Goal: Check status: Check status

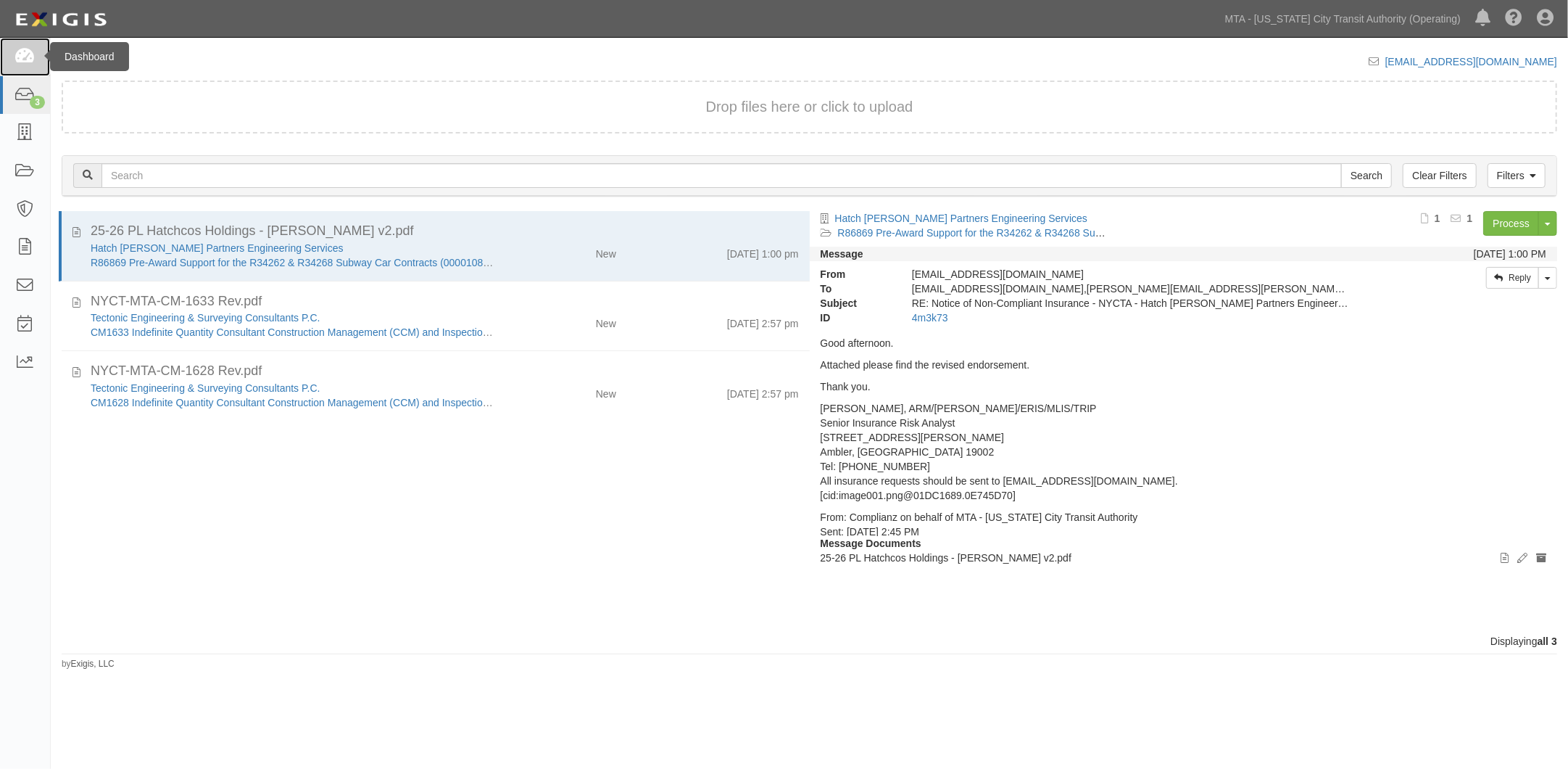
click at [22, 69] on link at bounding box center [25, 56] width 50 height 38
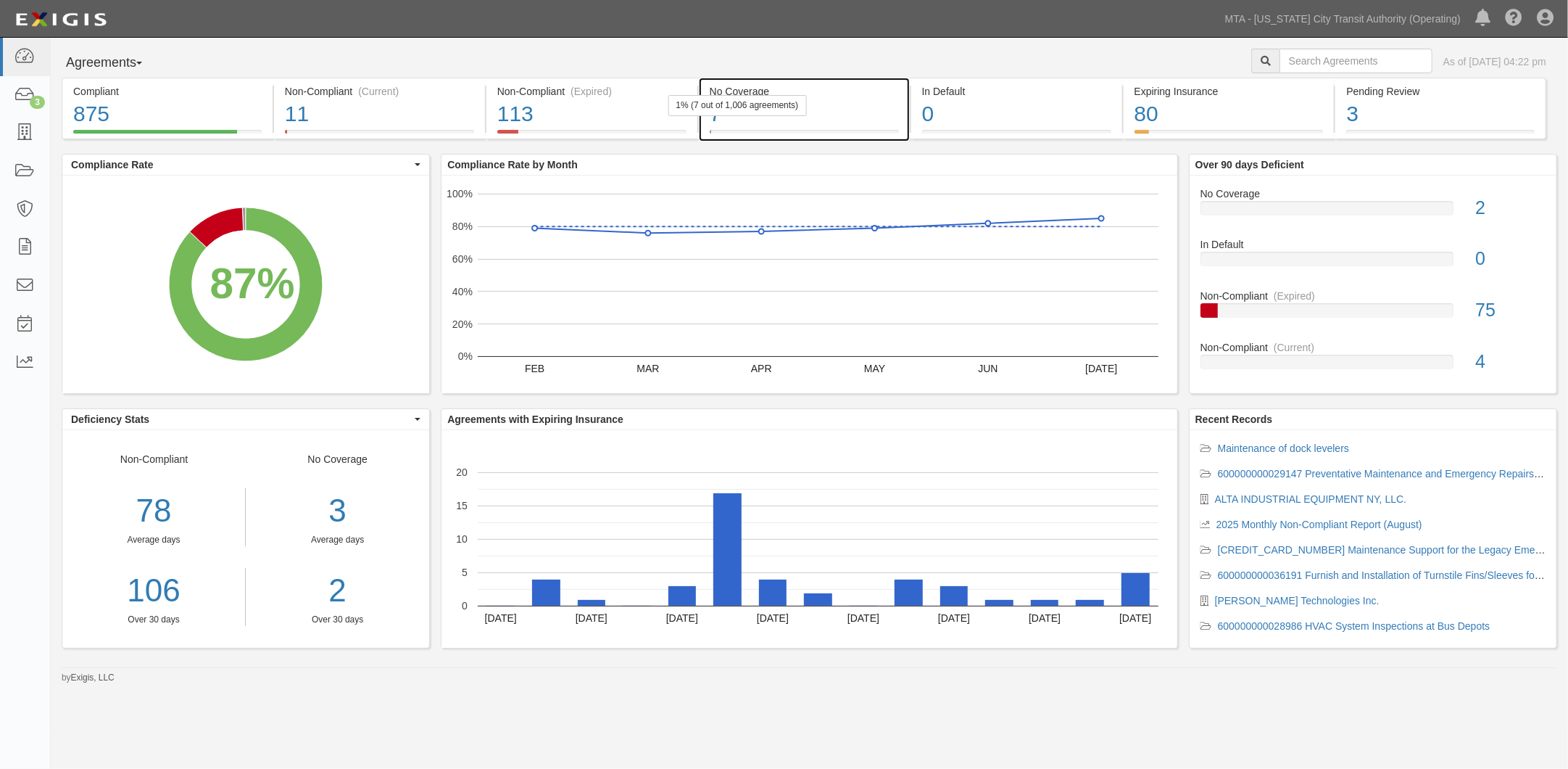
click at [827, 119] on div "7" at bounding box center [805, 114] width 189 height 31
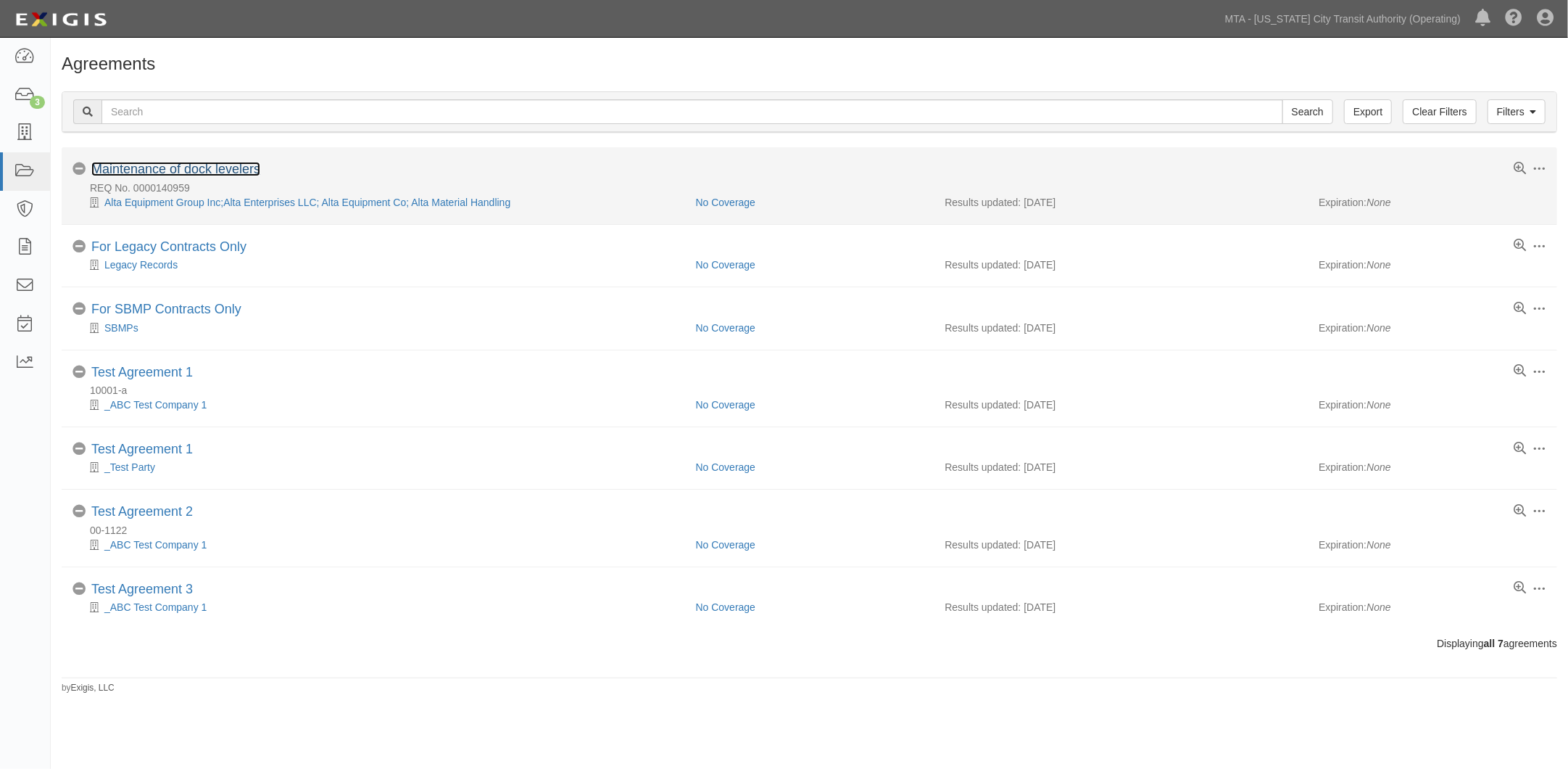
click at [147, 169] on link "Maintenance of dock levelers" at bounding box center [176, 169] width 169 height 14
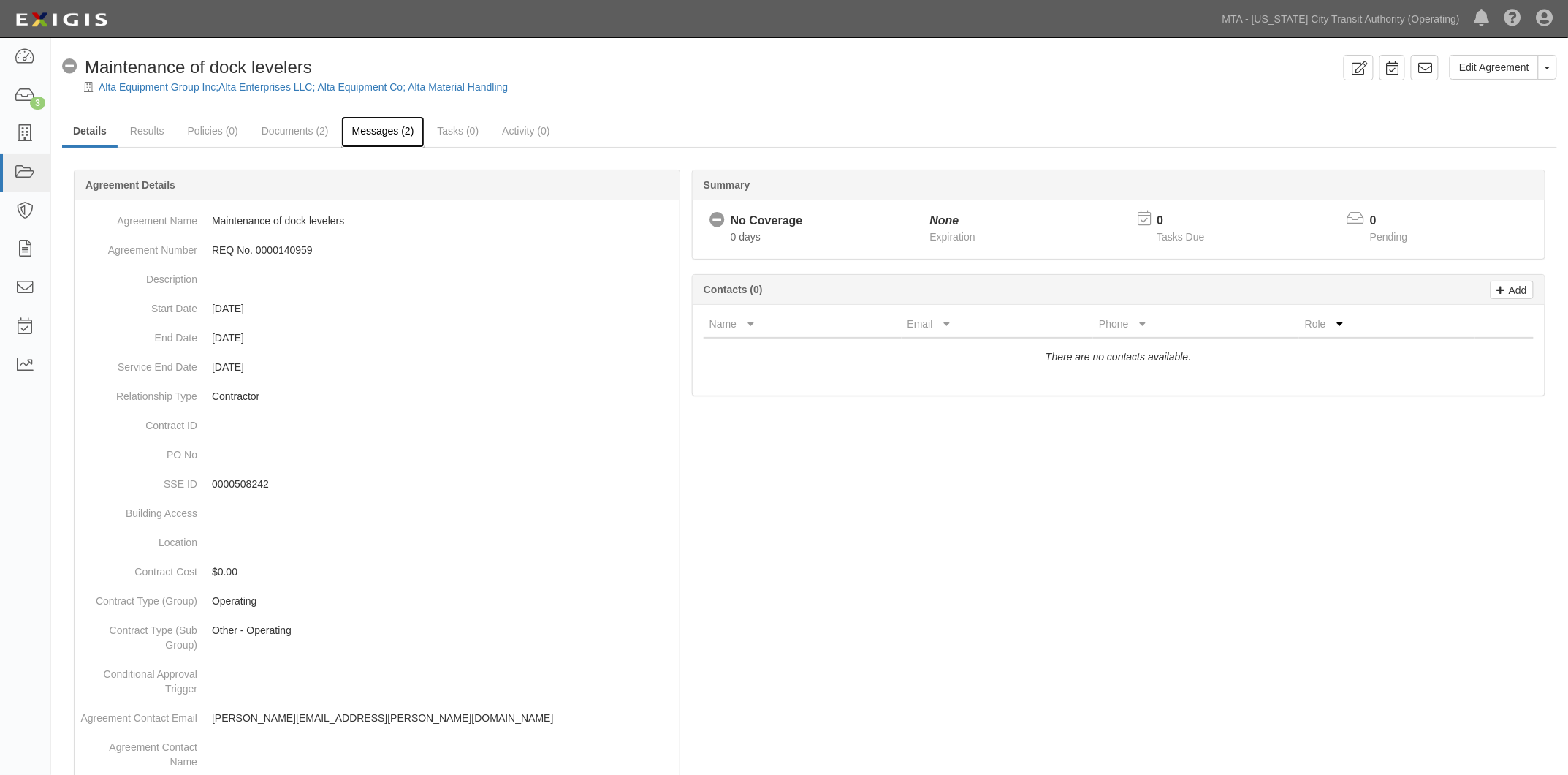
click at [382, 137] on link "Messages (2)" at bounding box center [383, 131] width 84 height 31
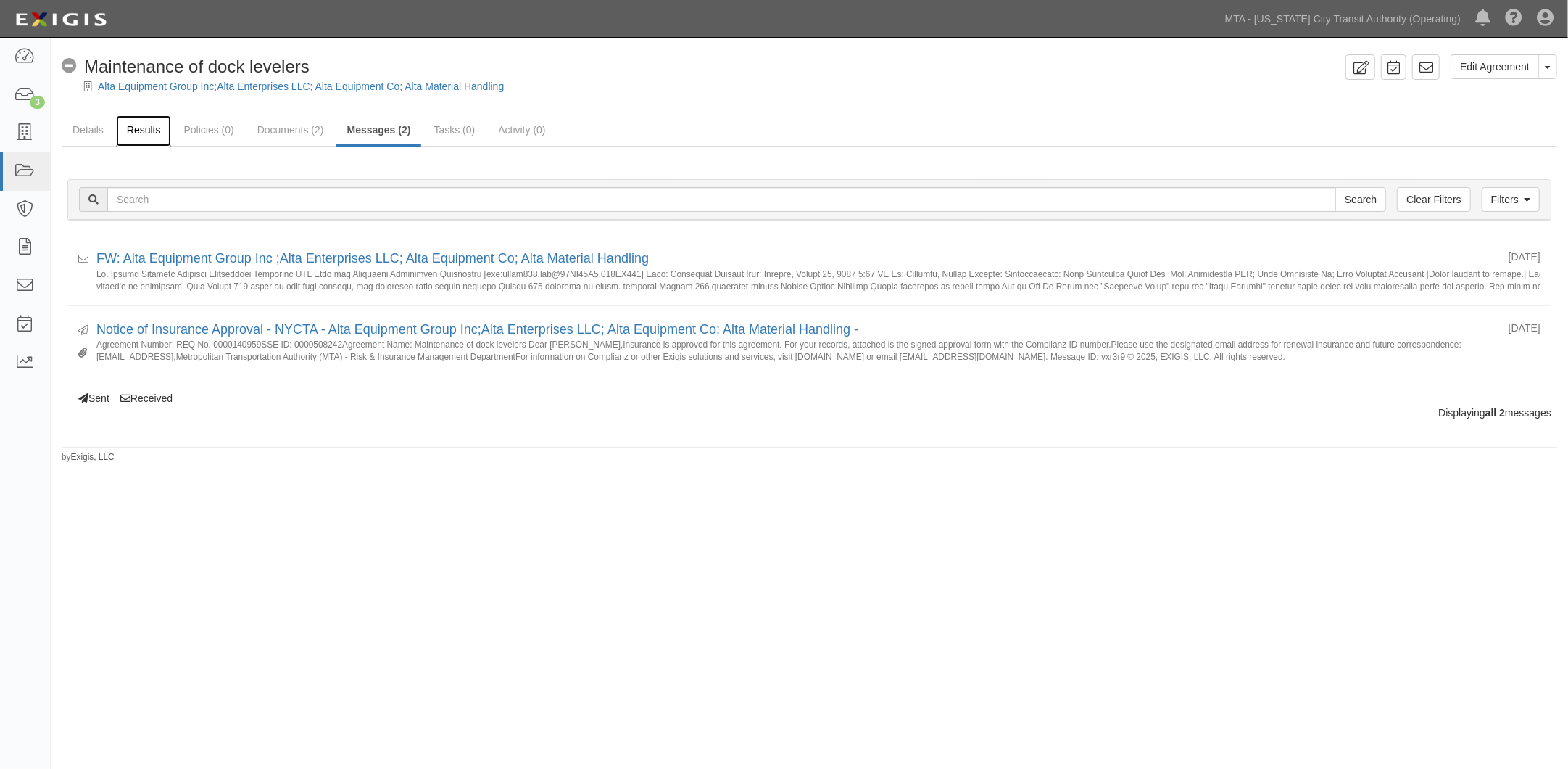
click at [140, 127] on link "Results" at bounding box center [144, 130] width 56 height 31
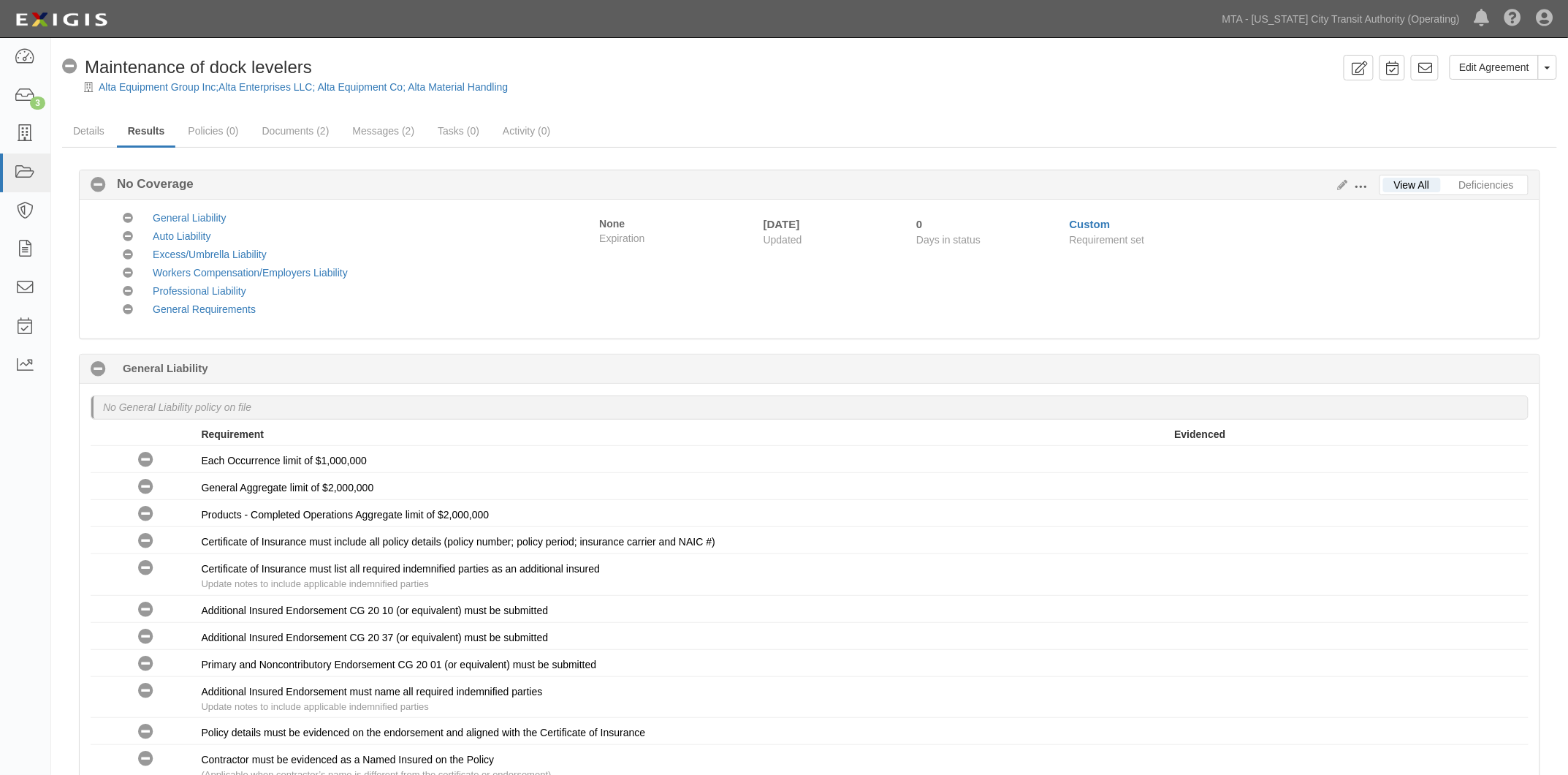
click at [1360, 183] on span at bounding box center [1361, 187] width 13 height 13
click at [1345, 183] on div "Edit Requirements View History" at bounding box center [1355, 186] width 47 height 16
click at [1342, 184] on icon at bounding box center [1340, 185] width 16 height 10
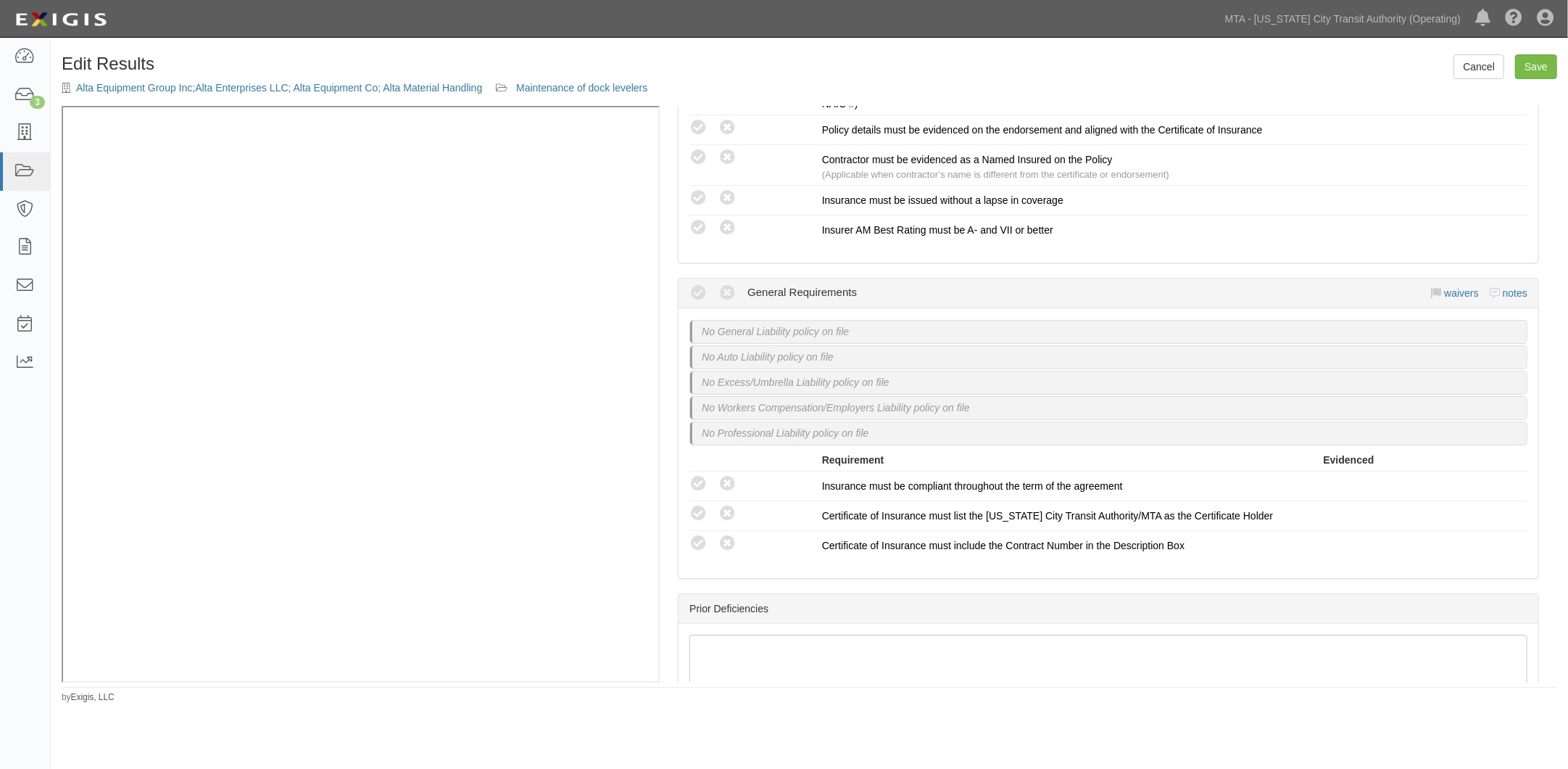
scroll to position [2471, 0]
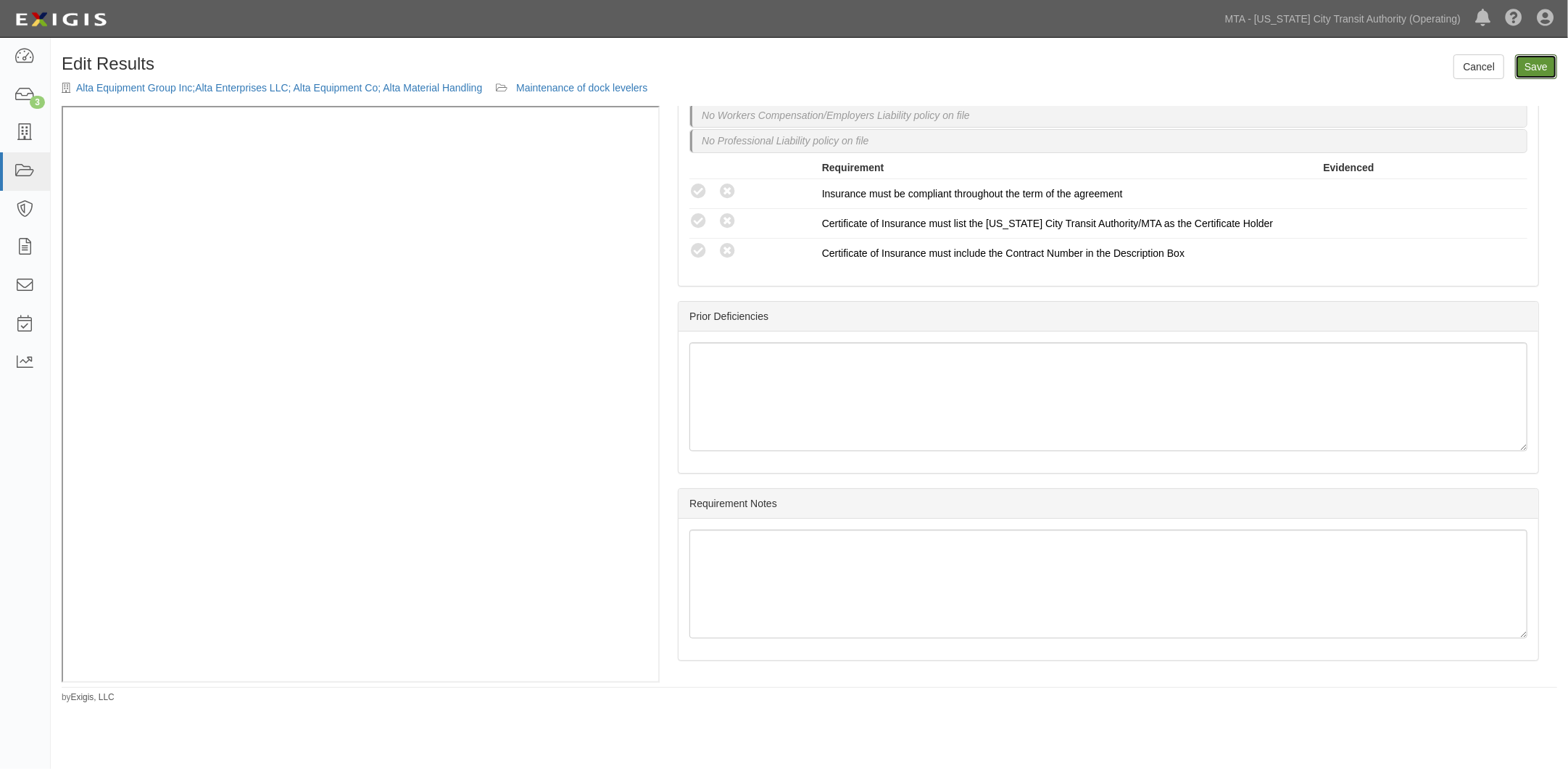
drag, startPoint x: 1549, startPoint y: 66, endPoint x: 1533, endPoint y: 66, distance: 16.0
click at [1548, 66] on link "Save" at bounding box center [1536, 66] width 42 height 25
radio input "true"
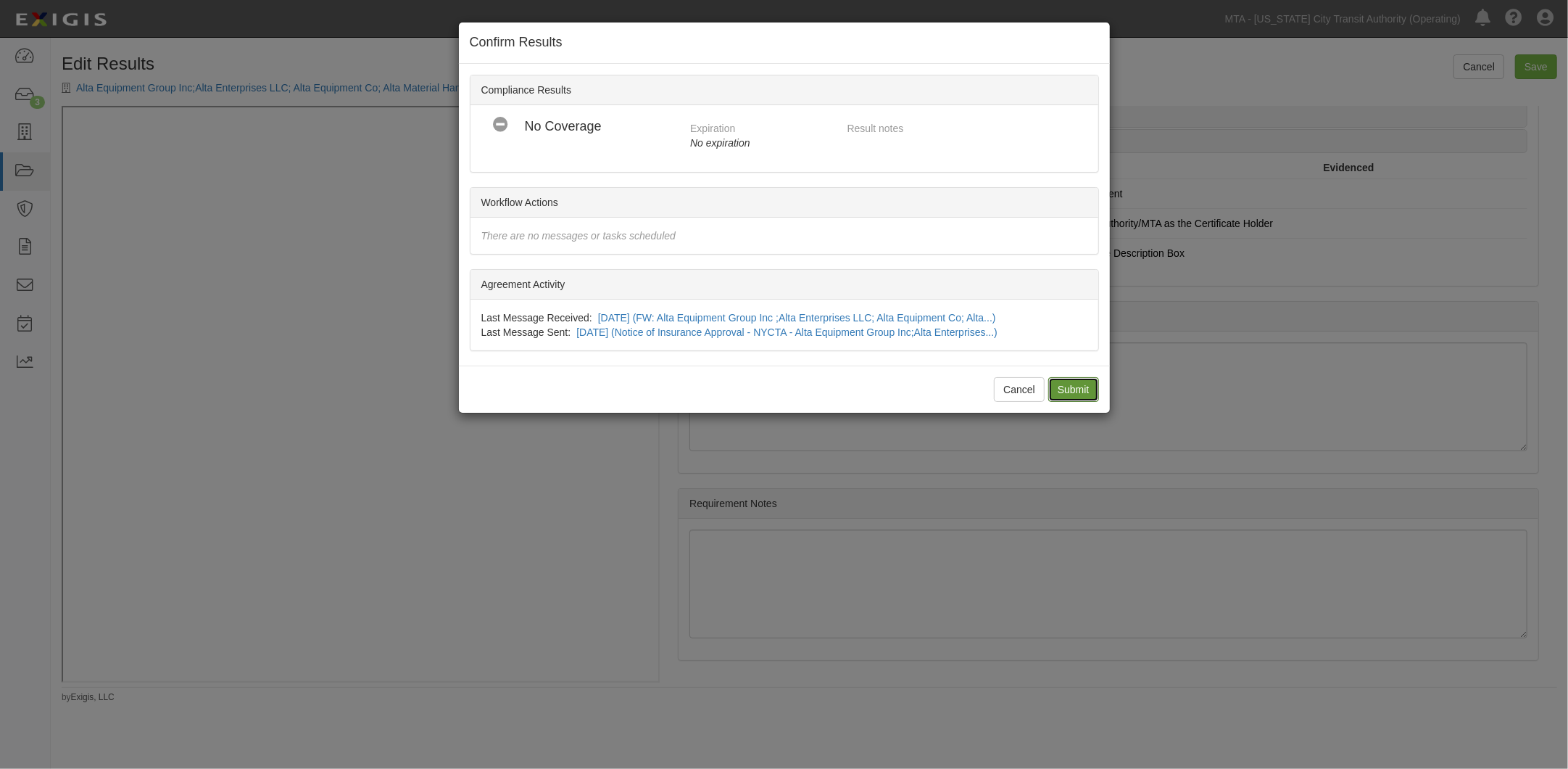
click at [1056, 390] on input "Submit" at bounding box center [1074, 389] width 51 height 25
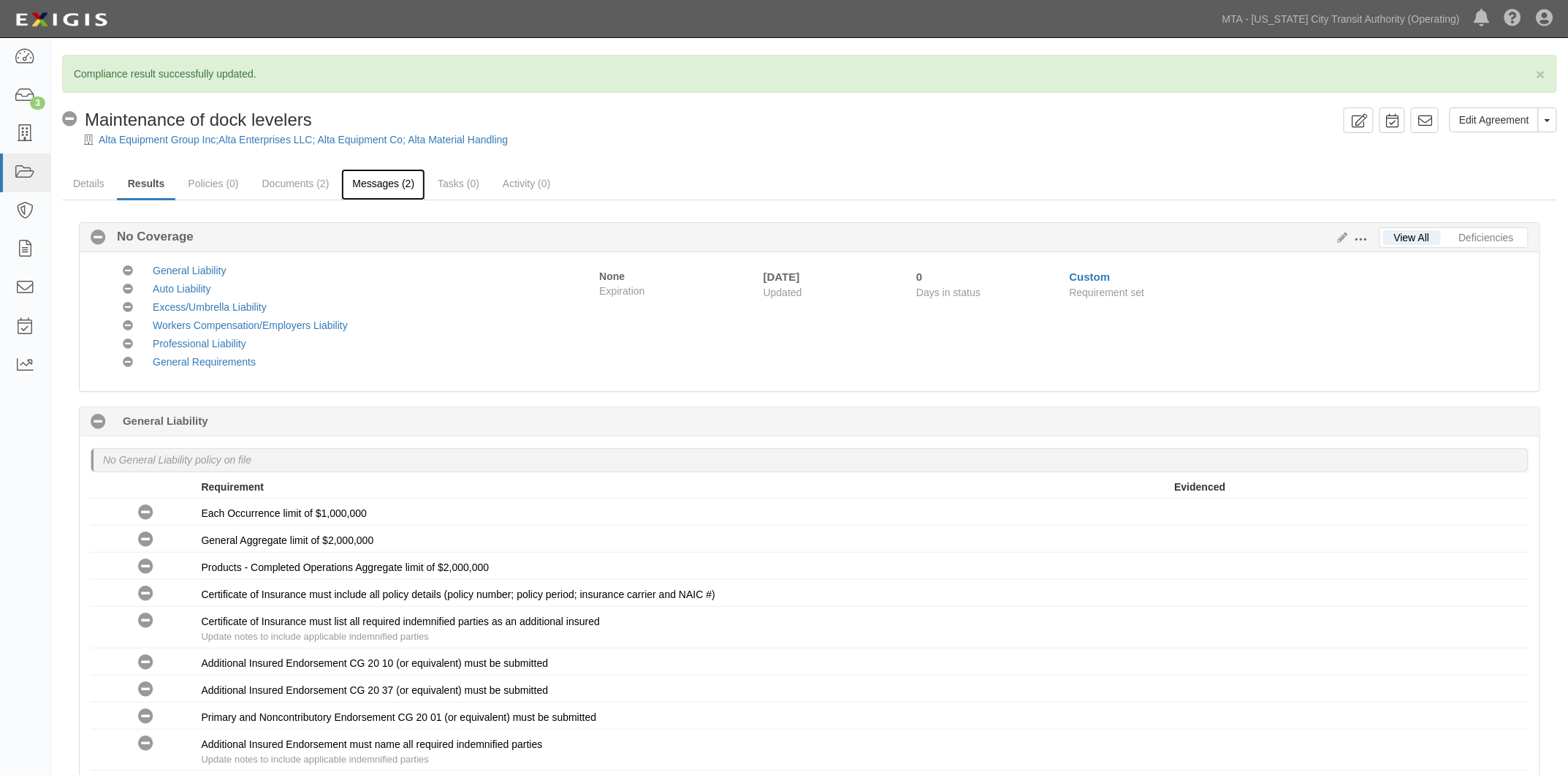
click at [377, 181] on link "Messages (2)" at bounding box center [383, 184] width 84 height 31
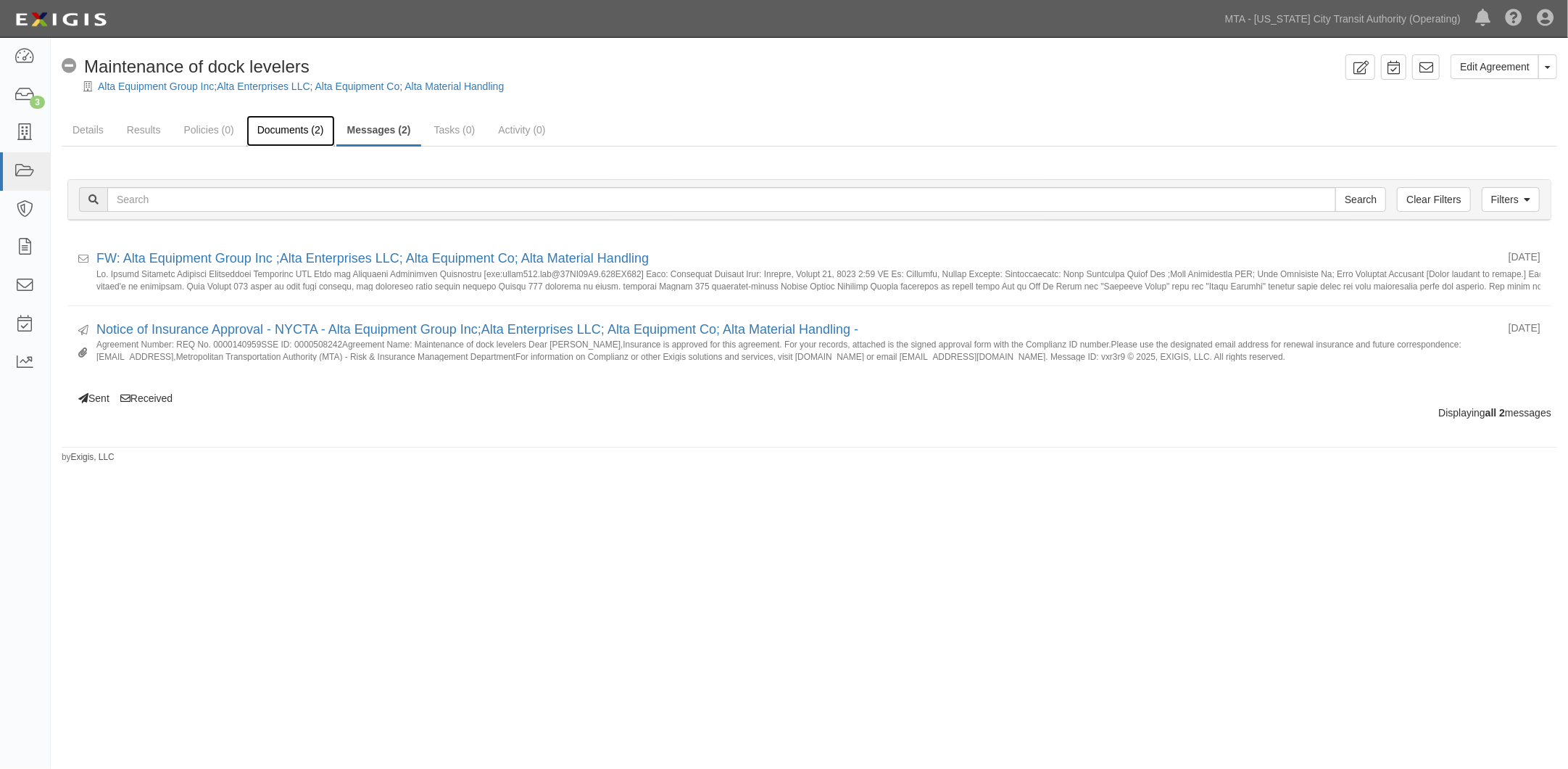
click at [296, 132] on link "Documents (2)" at bounding box center [290, 130] width 88 height 31
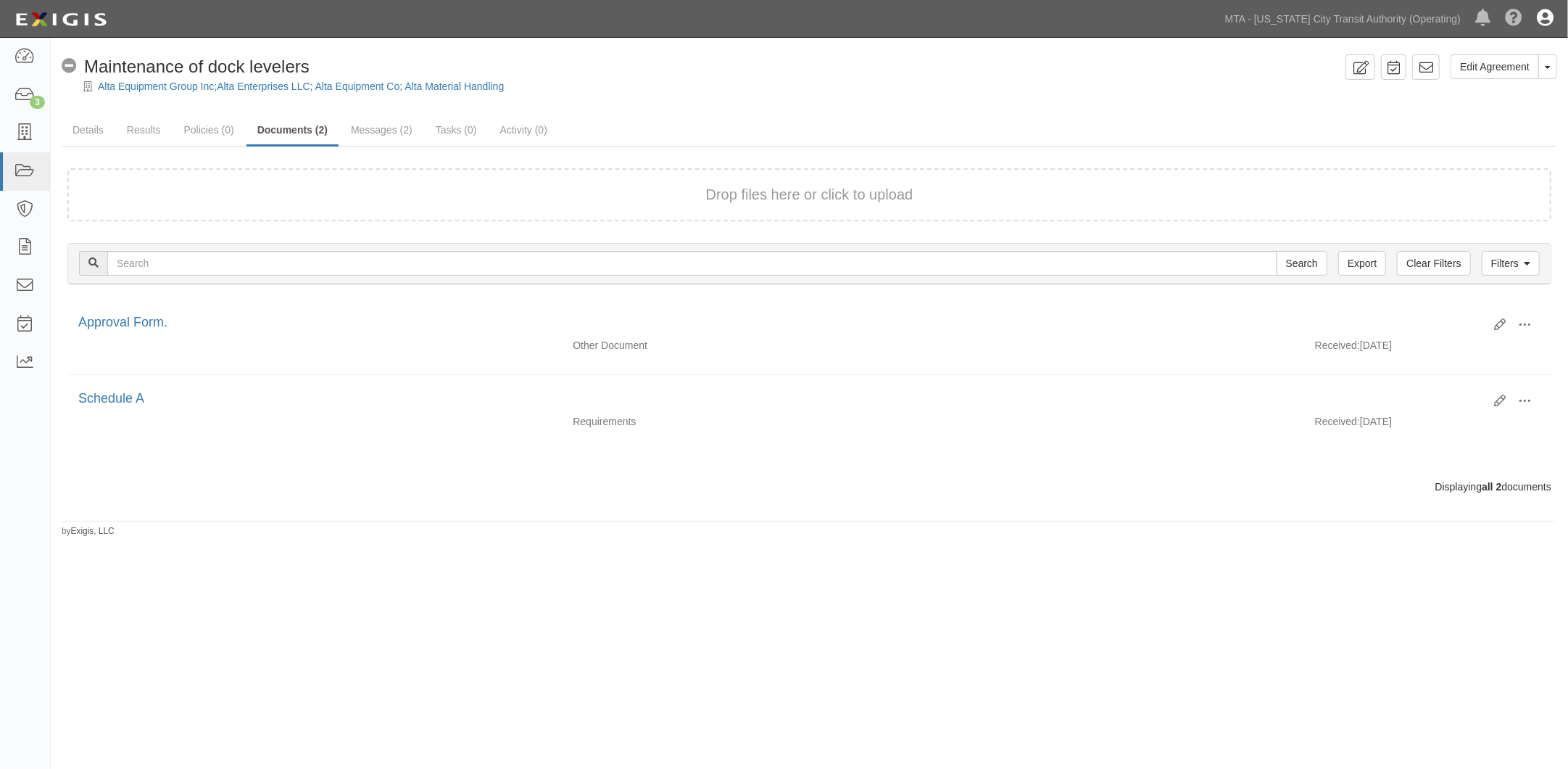
click at [1548, 18] on icon at bounding box center [1545, 19] width 17 height 17
click at [1465, 87] on link "Sign Out" at bounding box center [1503, 84] width 114 height 29
